Goal: Transaction & Acquisition: Purchase product/service

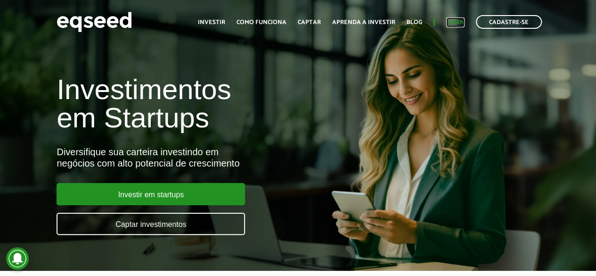
click at [452, 21] on link "Login" at bounding box center [455, 22] width 18 height 6
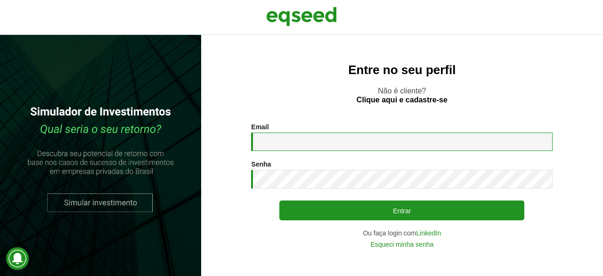
click at [308, 140] on input "Email *" at bounding box center [401, 141] width 301 height 18
type input "**********"
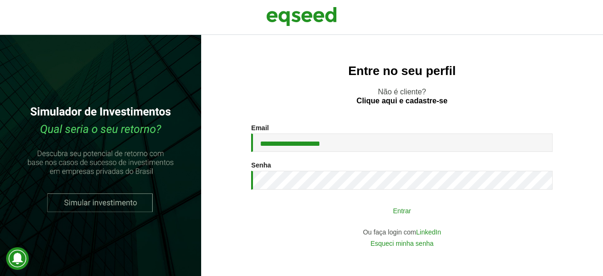
click at [381, 213] on button "Entrar" at bounding box center [401, 210] width 245 height 18
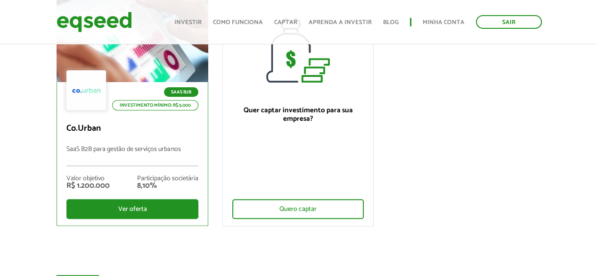
scroll to position [141, 0]
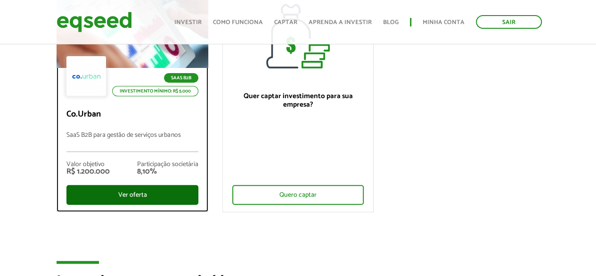
click at [130, 195] on div "Ver oferta" at bounding box center [131, 195] width 131 height 20
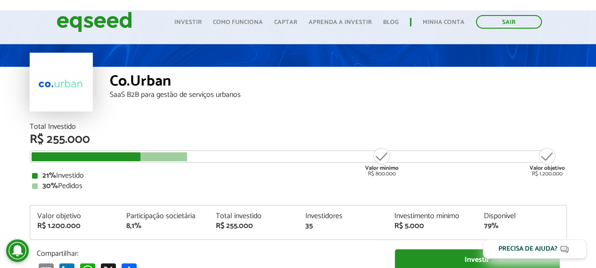
scroll to position [47, 0]
